Goal: Information Seeking & Learning: Learn about a topic

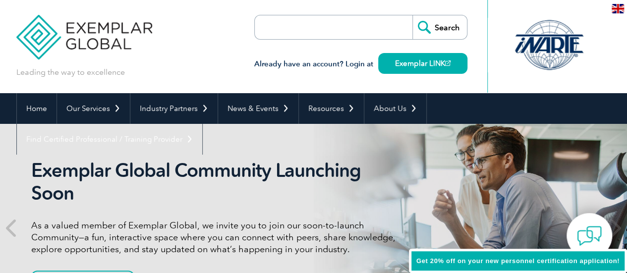
click at [340, 29] on input "search" at bounding box center [312, 27] width 104 height 24
type input "lead auditor"
click at [413, 15] on input "Search" at bounding box center [440, 27] width 55 height 24
